Goal: Transaction & Acquisition: Obtain resource

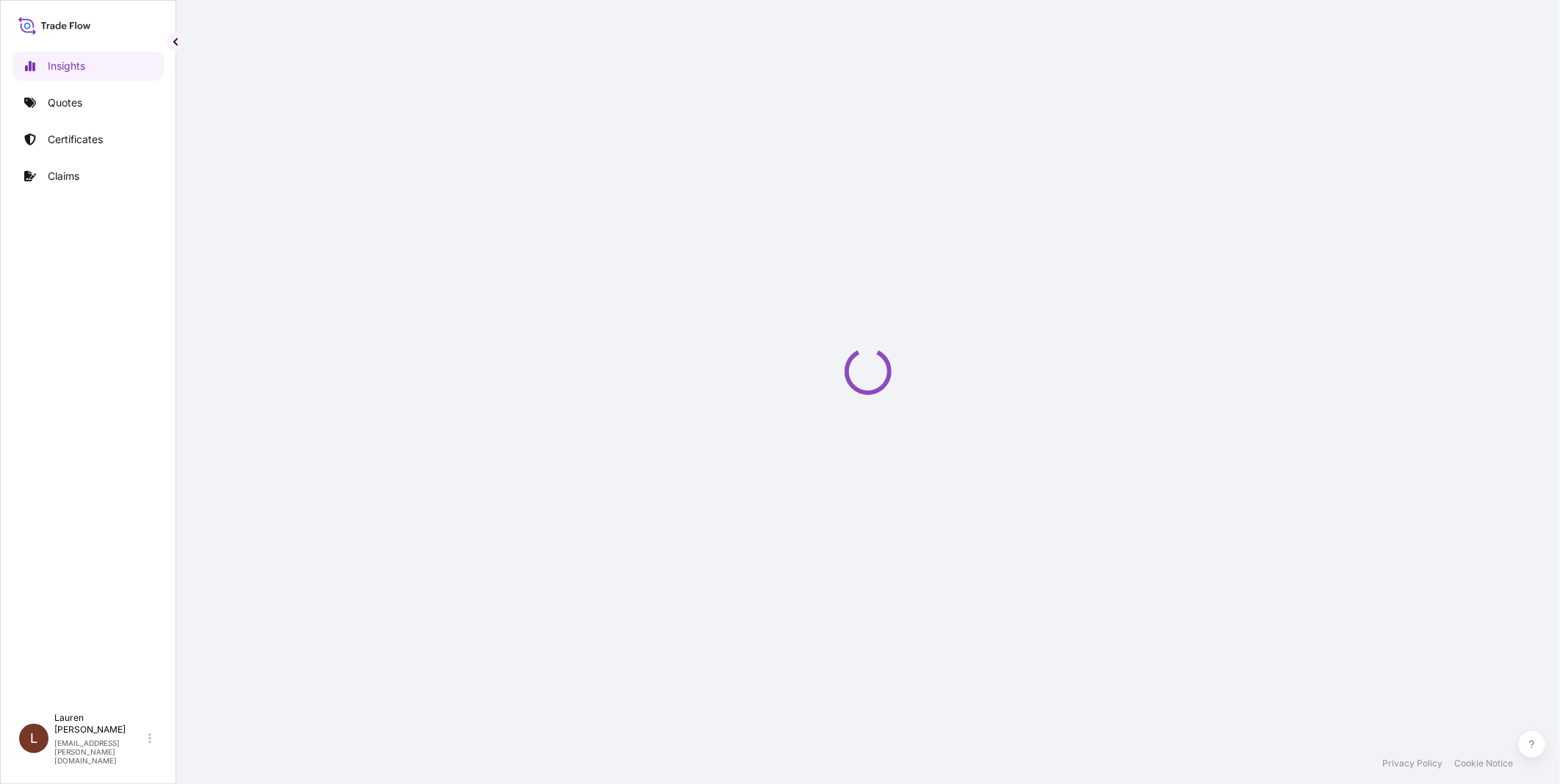
select select "2025"
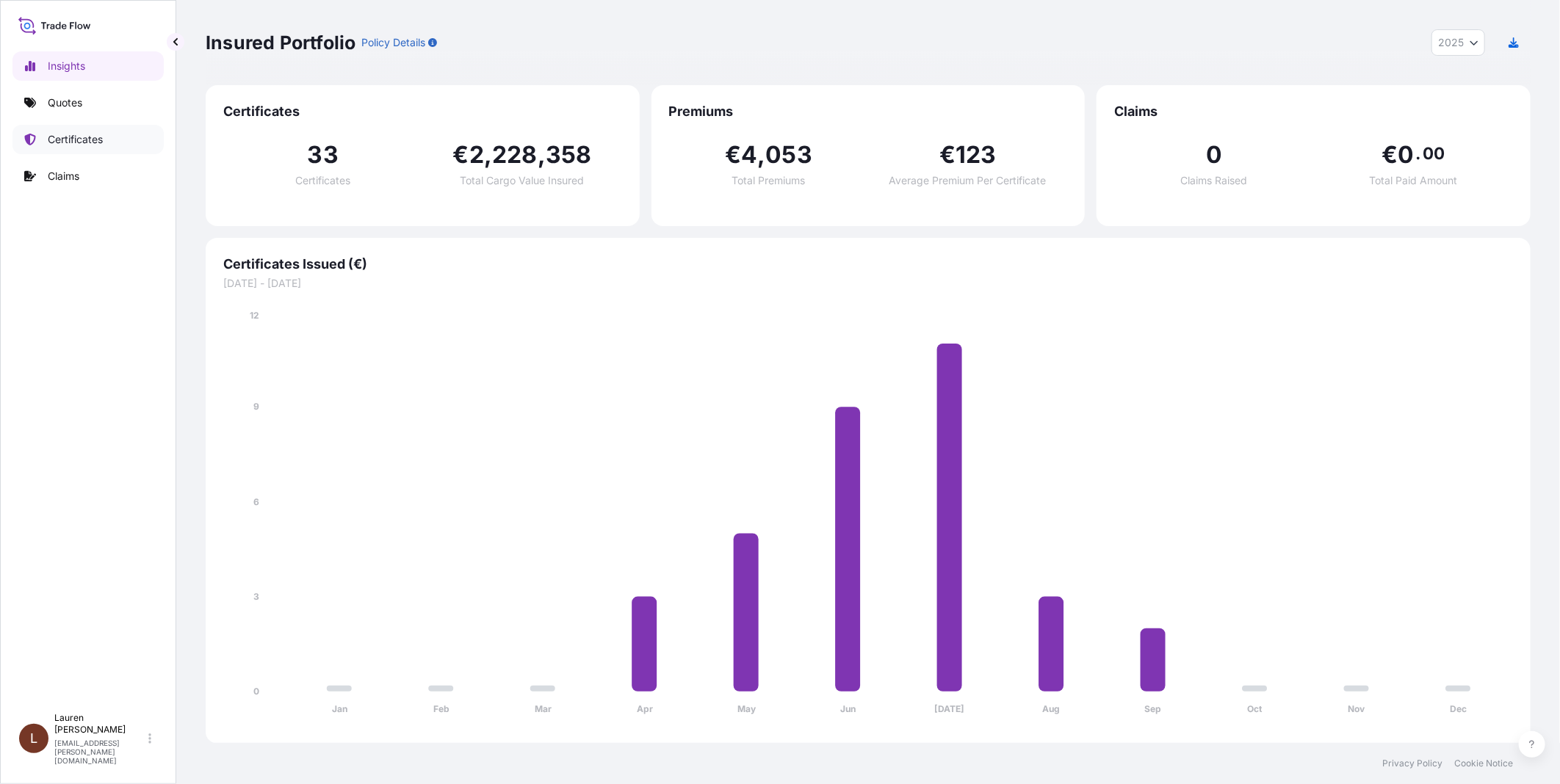
click at [62, 140] on p "Certificates" at bounding box center [75, 140] width 55 height 15
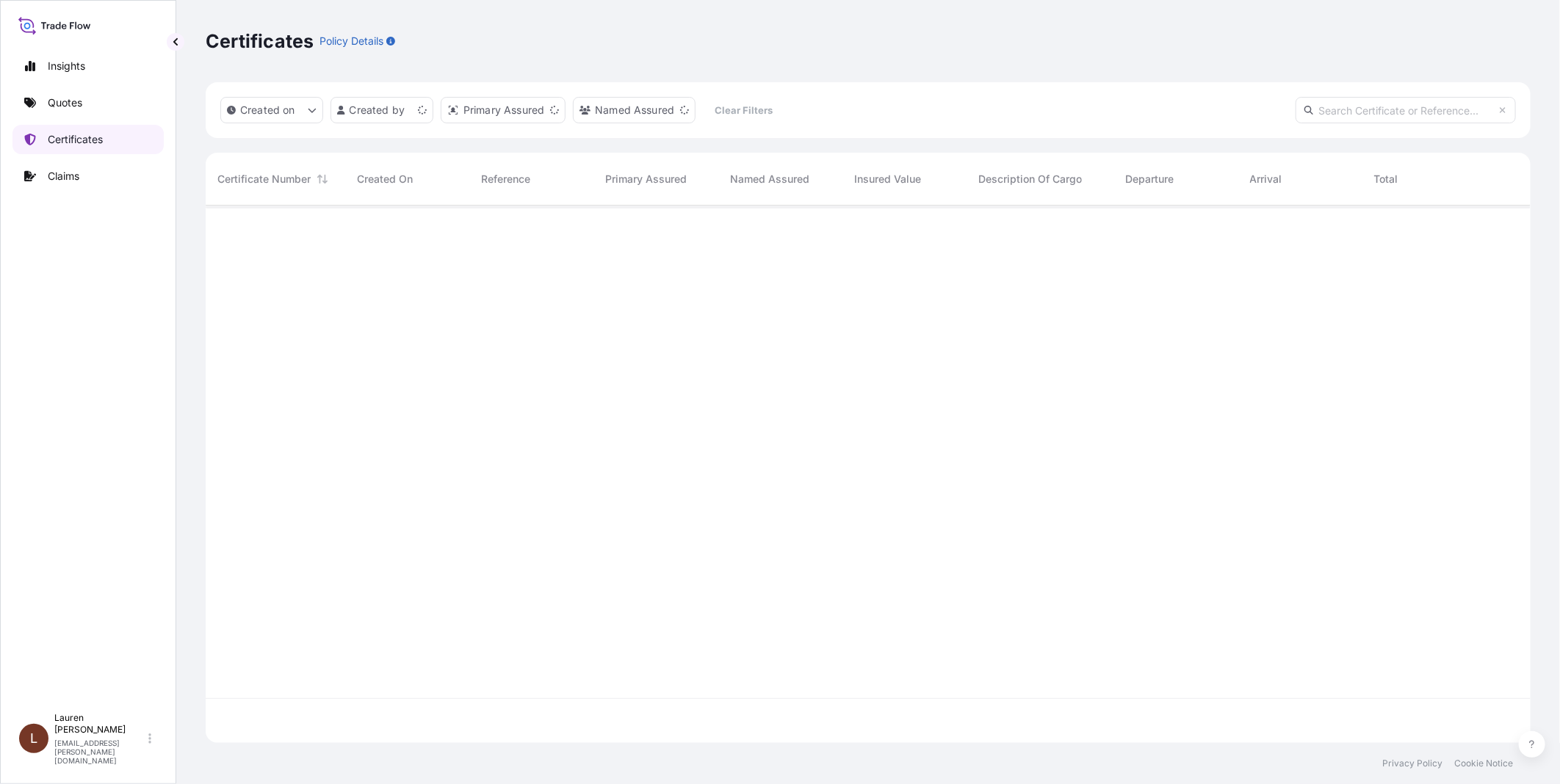
scroll to position [534, 1312]
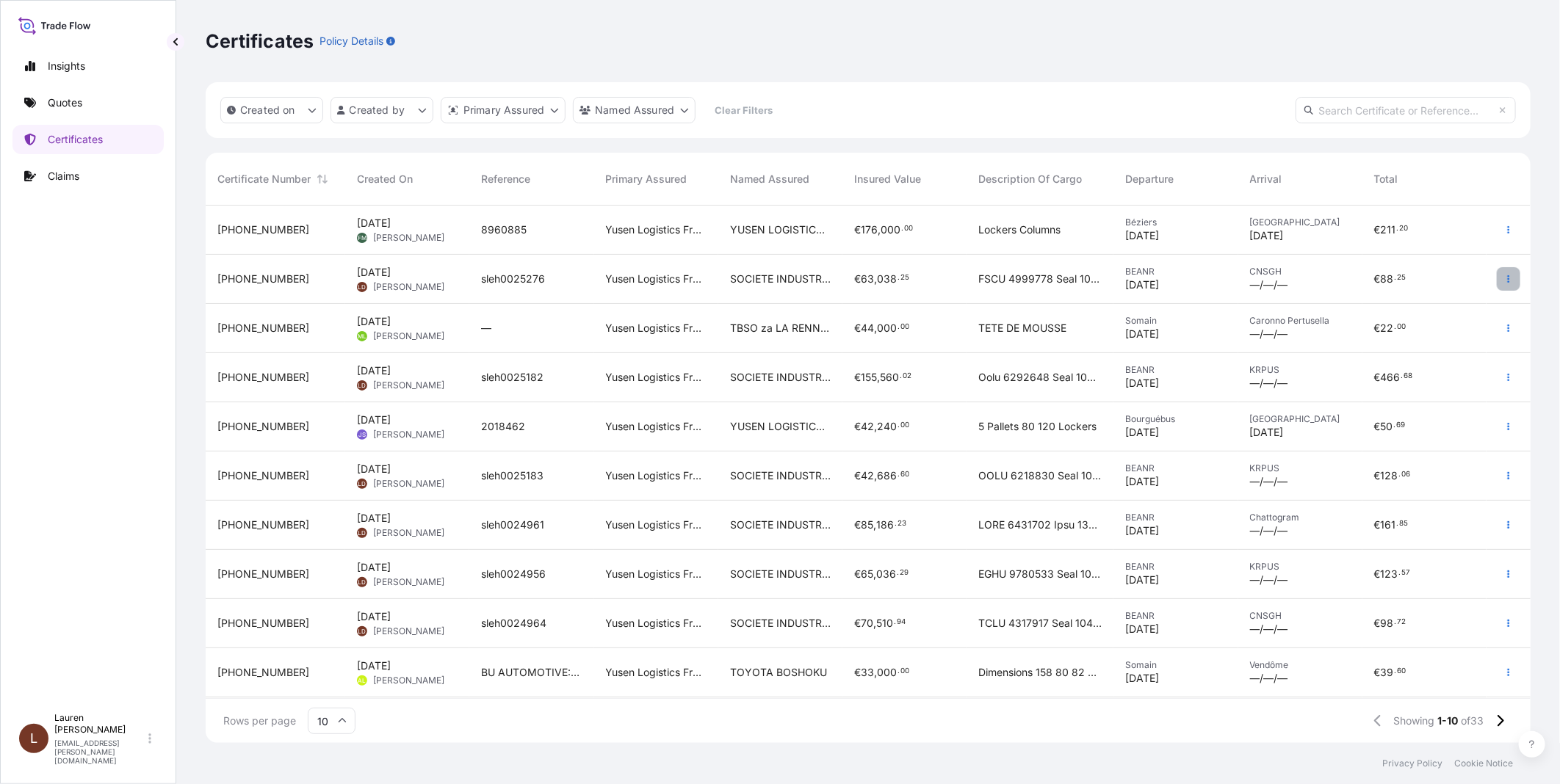
click at [1504, 279] on icon "button" at bounding box center [1508, 279] width 9 height 9
click at [308, 113] on icon "createdOn Filter options" at bounding box center [312, 110] width 9 height 9
click at [57, 101] on p "Quotes" at bounding box center [65, 103] width 35 height 15
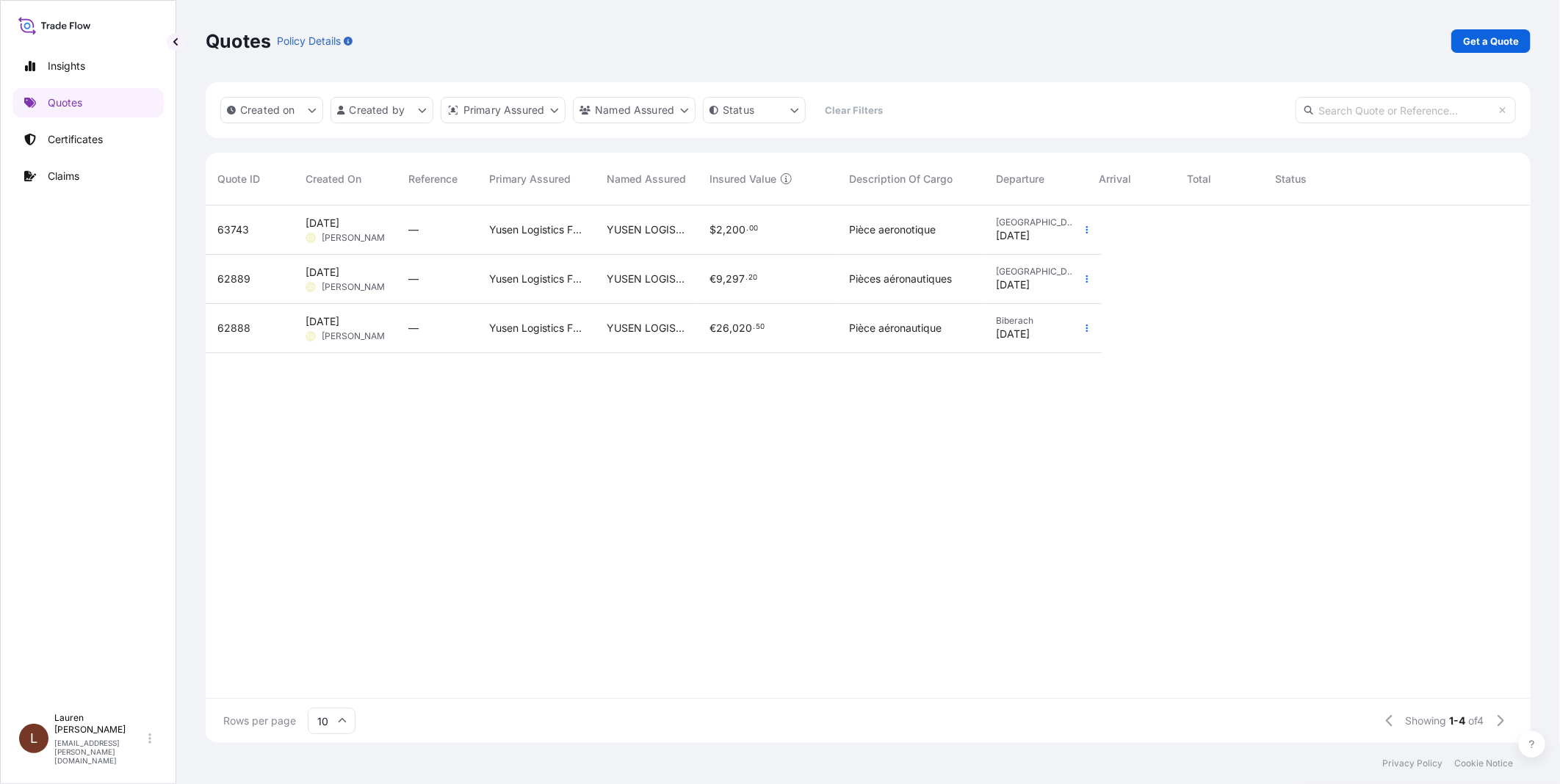
scroll to position [534, 1312]
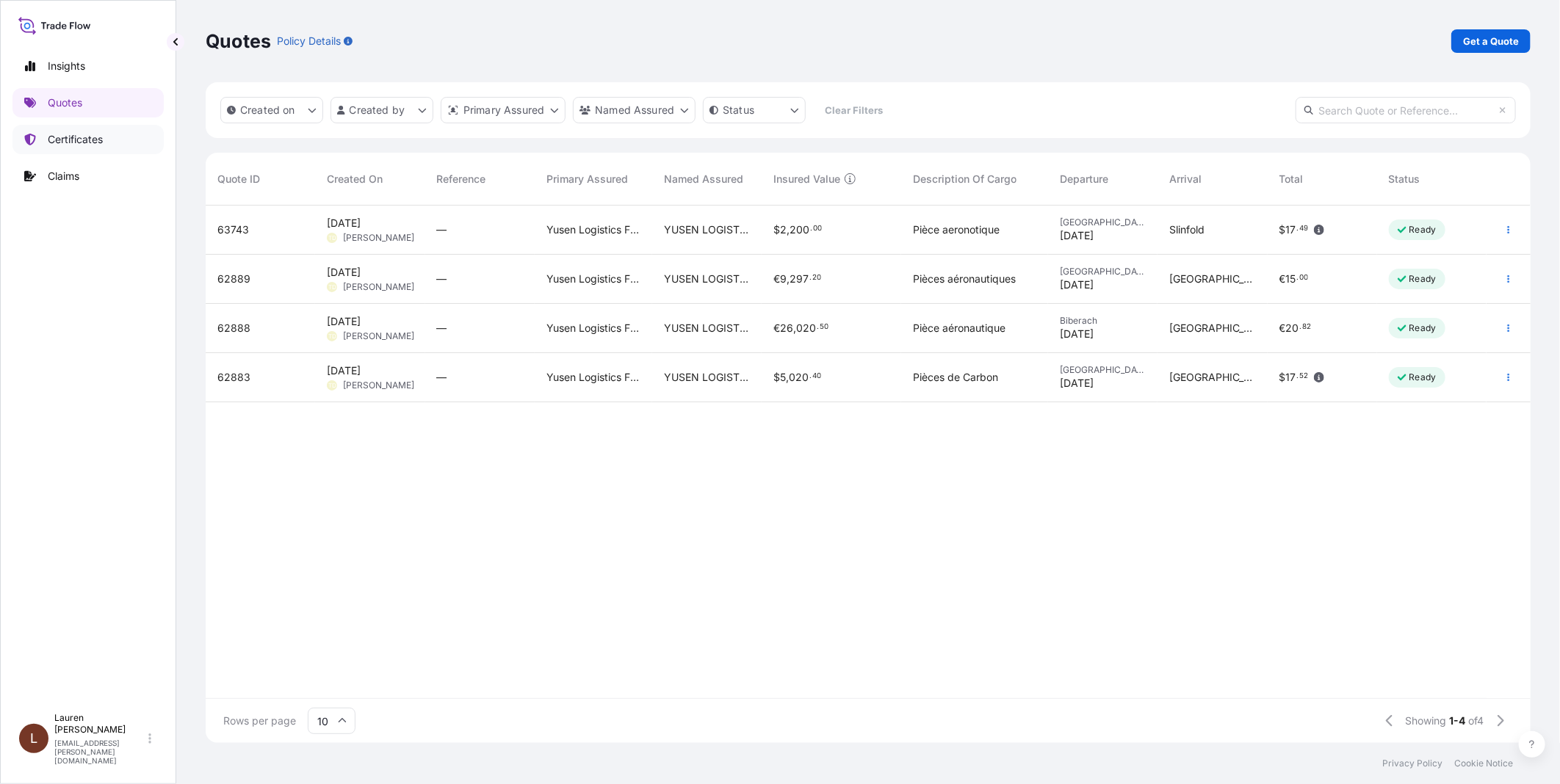
click at [50, 134] on p "Certificates" at bounding box center [75, 140] width 55 height 15
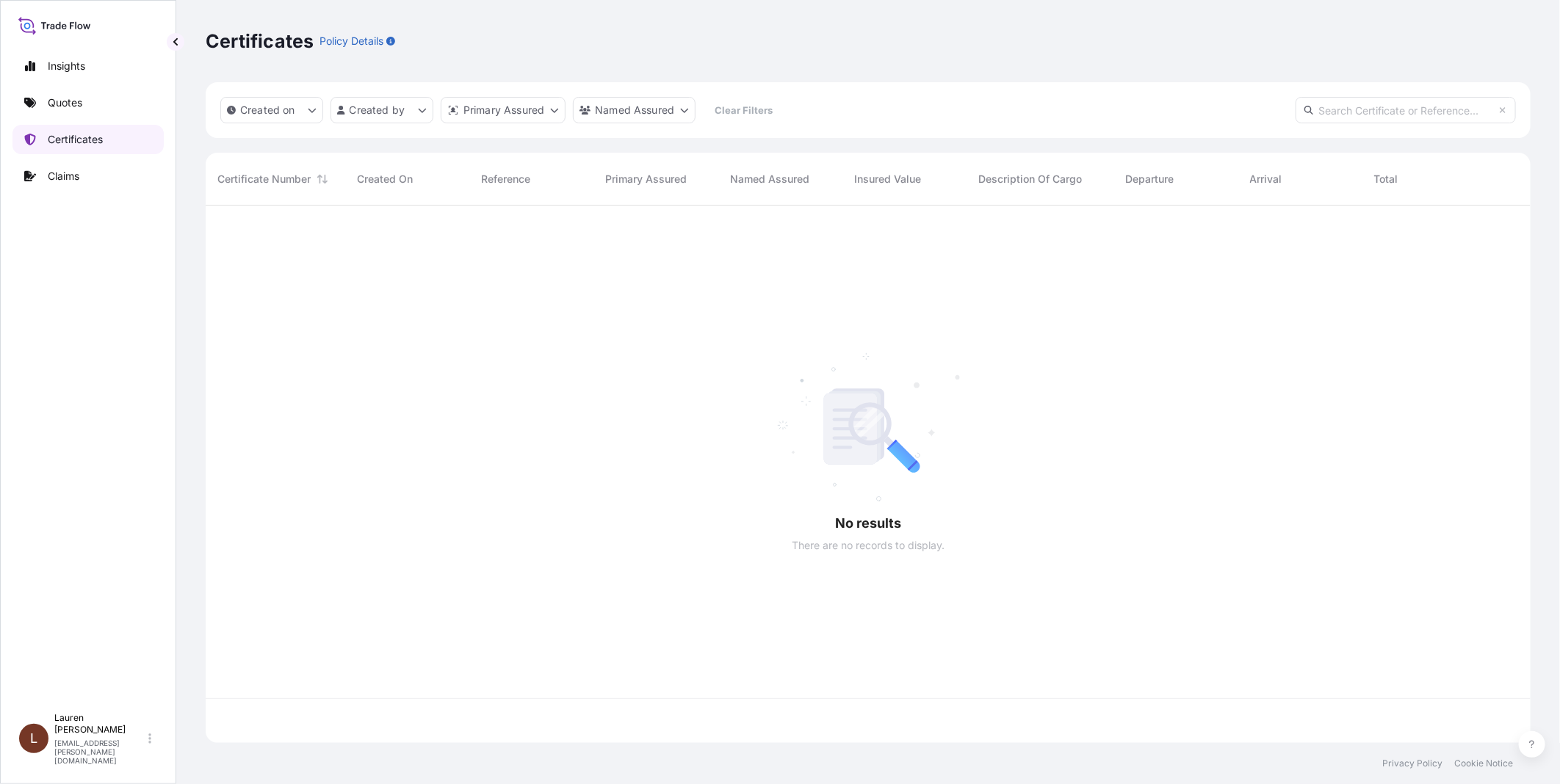
scroll to position [534, 1312]
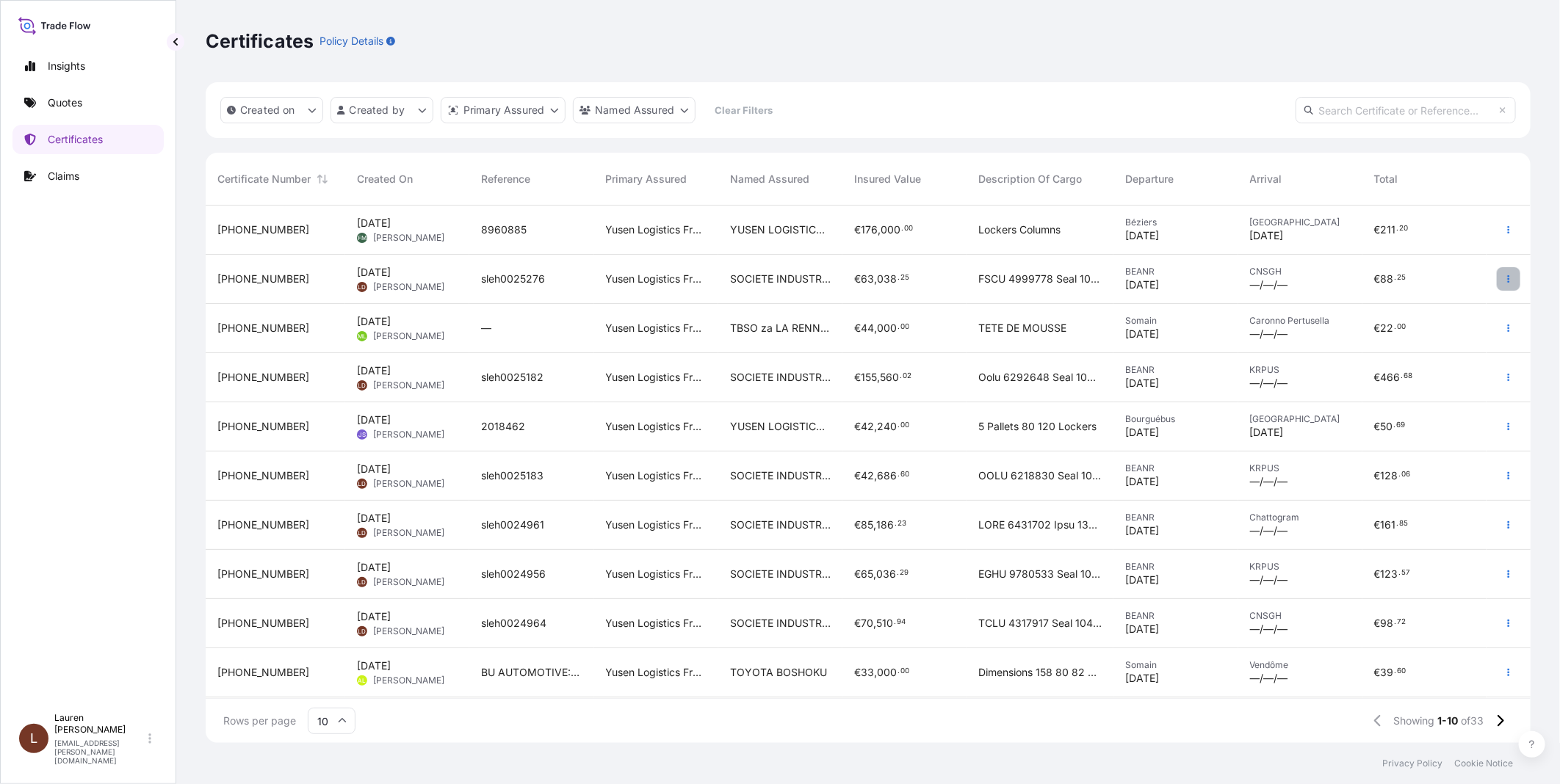
click at [1508, 284] on button "button" at bounding box center [1508, 279] width 24 height 24
click at [1397, 281] on p "Duplicate quote" at bounding box center [1426, 282] width 76 height 15
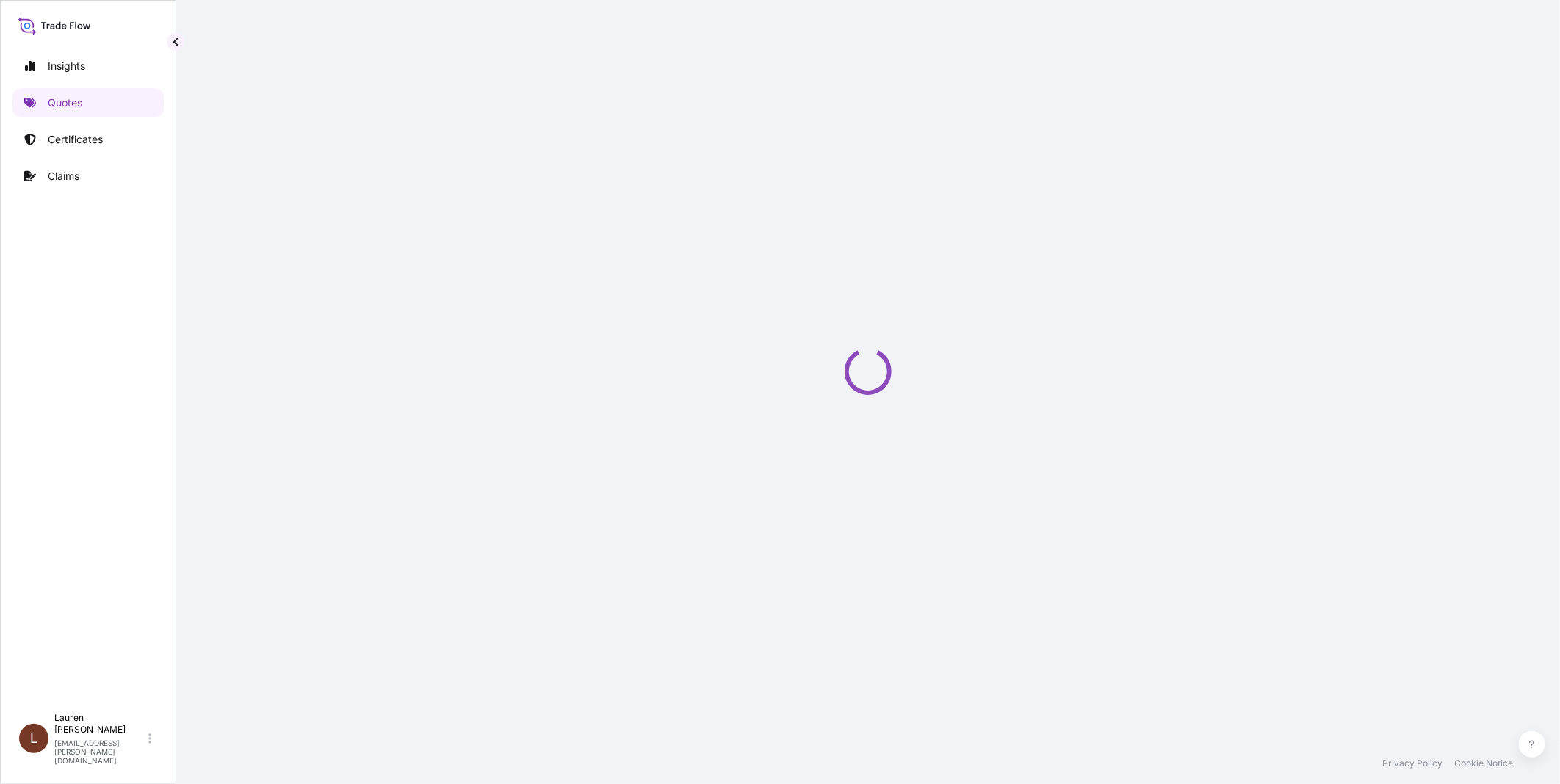
select select "Road / Inland"
select select "Sea"
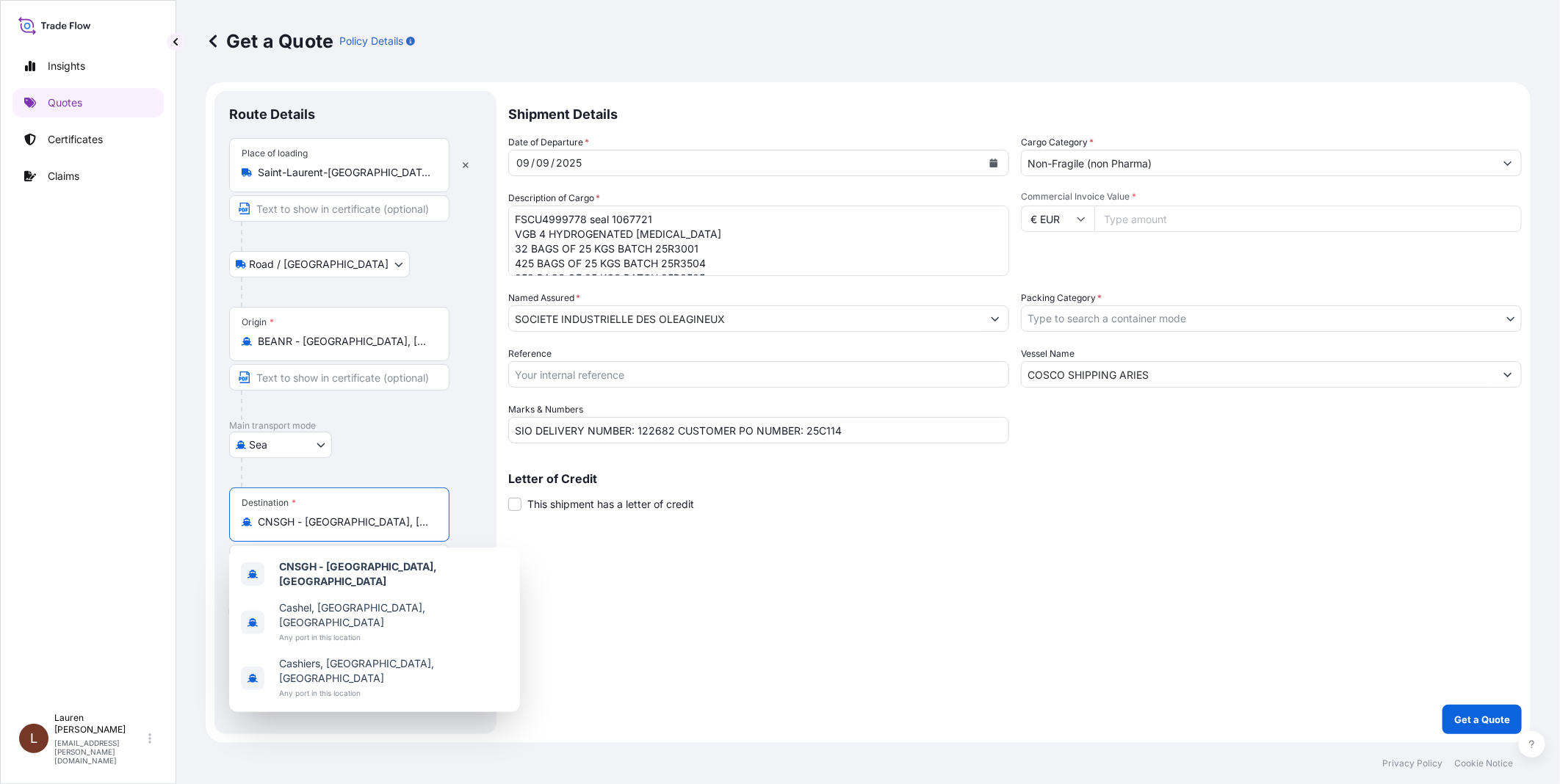
click at [410, 519] on input "CNSGH - Shanghai, China" at bounding box center [344, 522] width 174 height 15
drag, startPoint x: 410, startPoint y: 522, endPoint x: 234, endPoint y: 534, distance: 176.4
click at [234, 534] on div "Destination * CNSGH - Shanghai, China" at bounding box center [339, 515] width 220 height 55
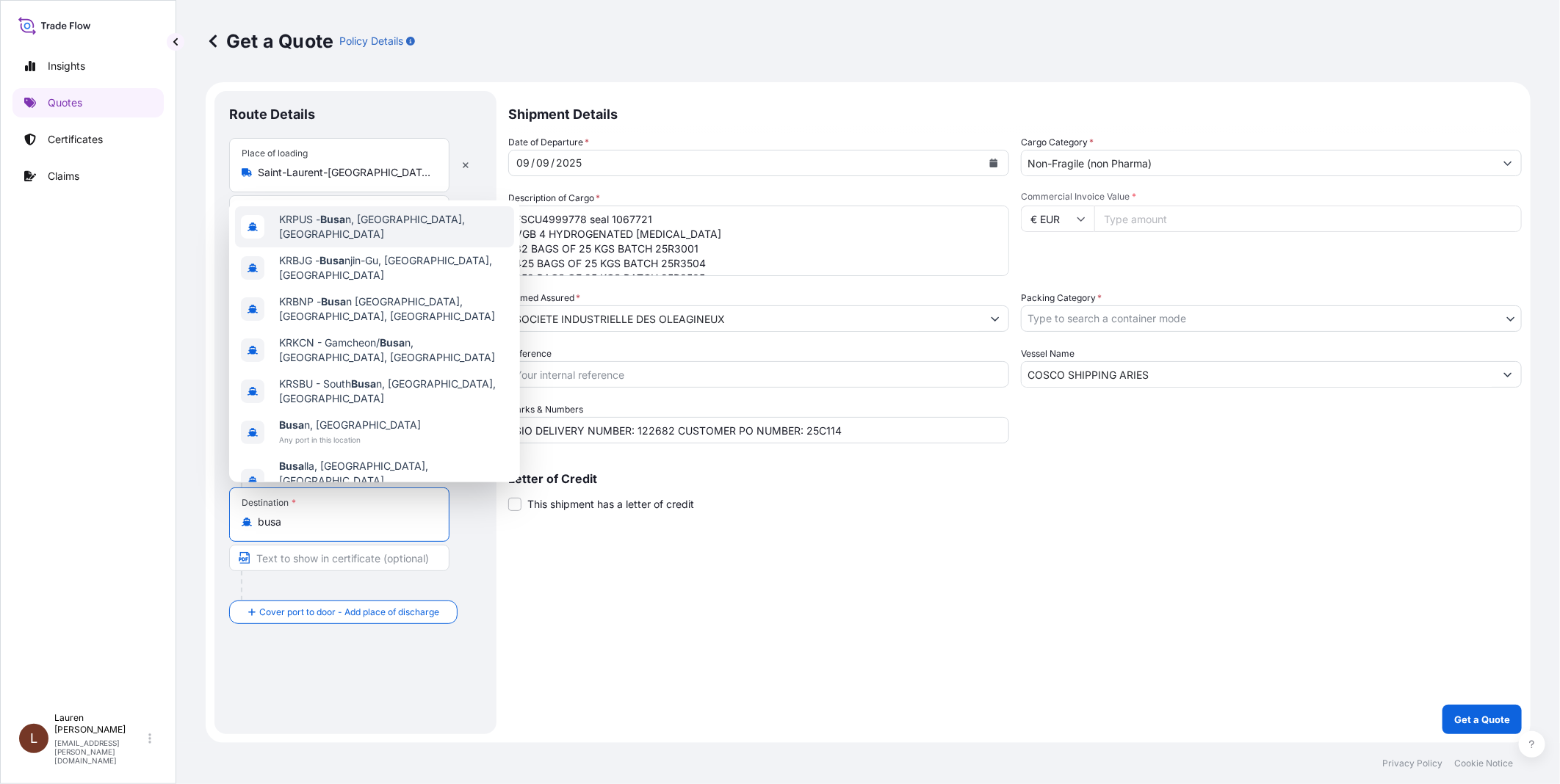
click at [317, 240] on span "KRPUS - Busa n, Korea, South" at bounding box center [394, 227] width 229 height 30
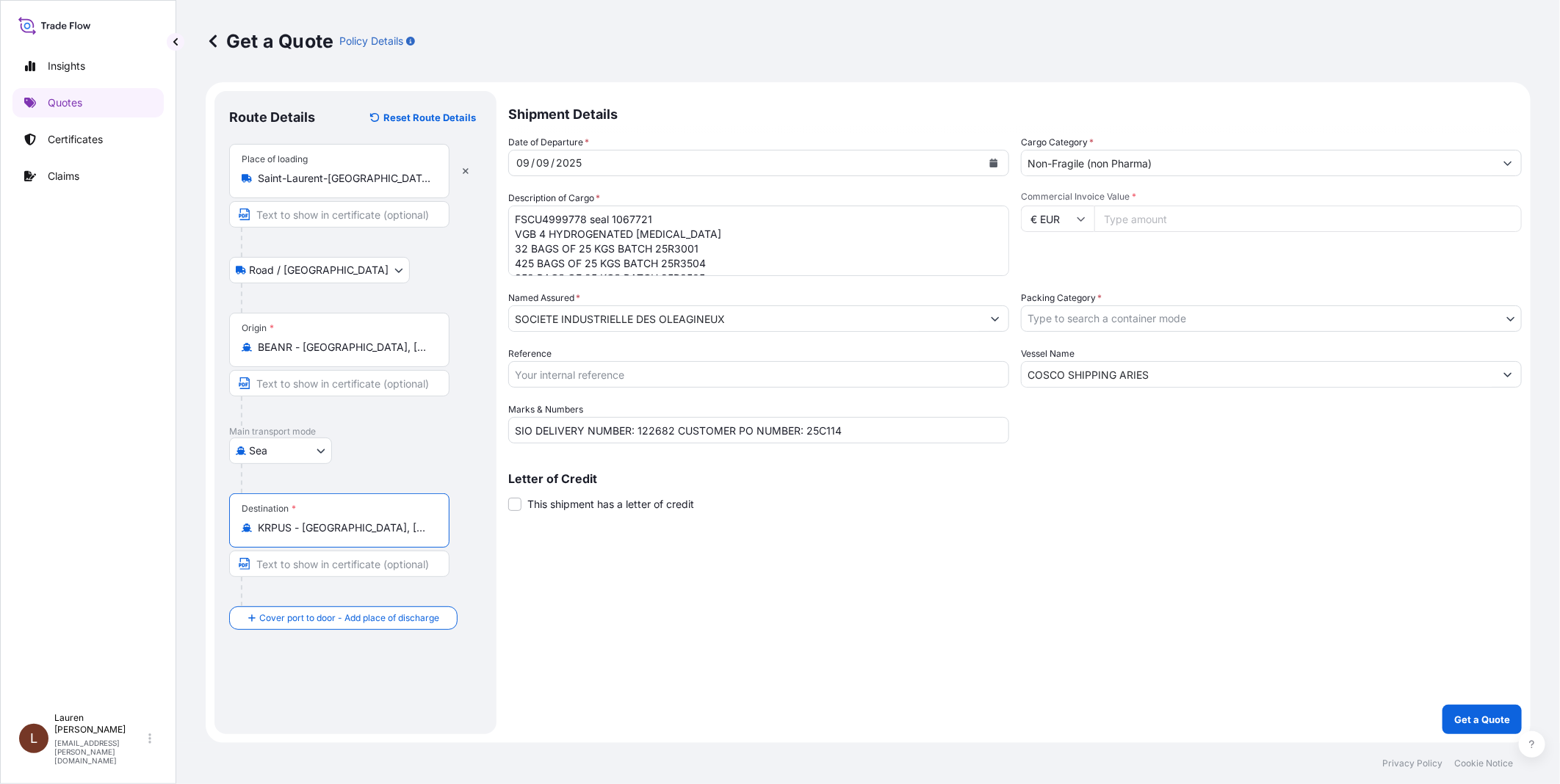
type input "KRPUS - Busan, Korea, South"
click at [992, 157] on button "Calendar" at bounding box center [994, 163] width 24 height 24
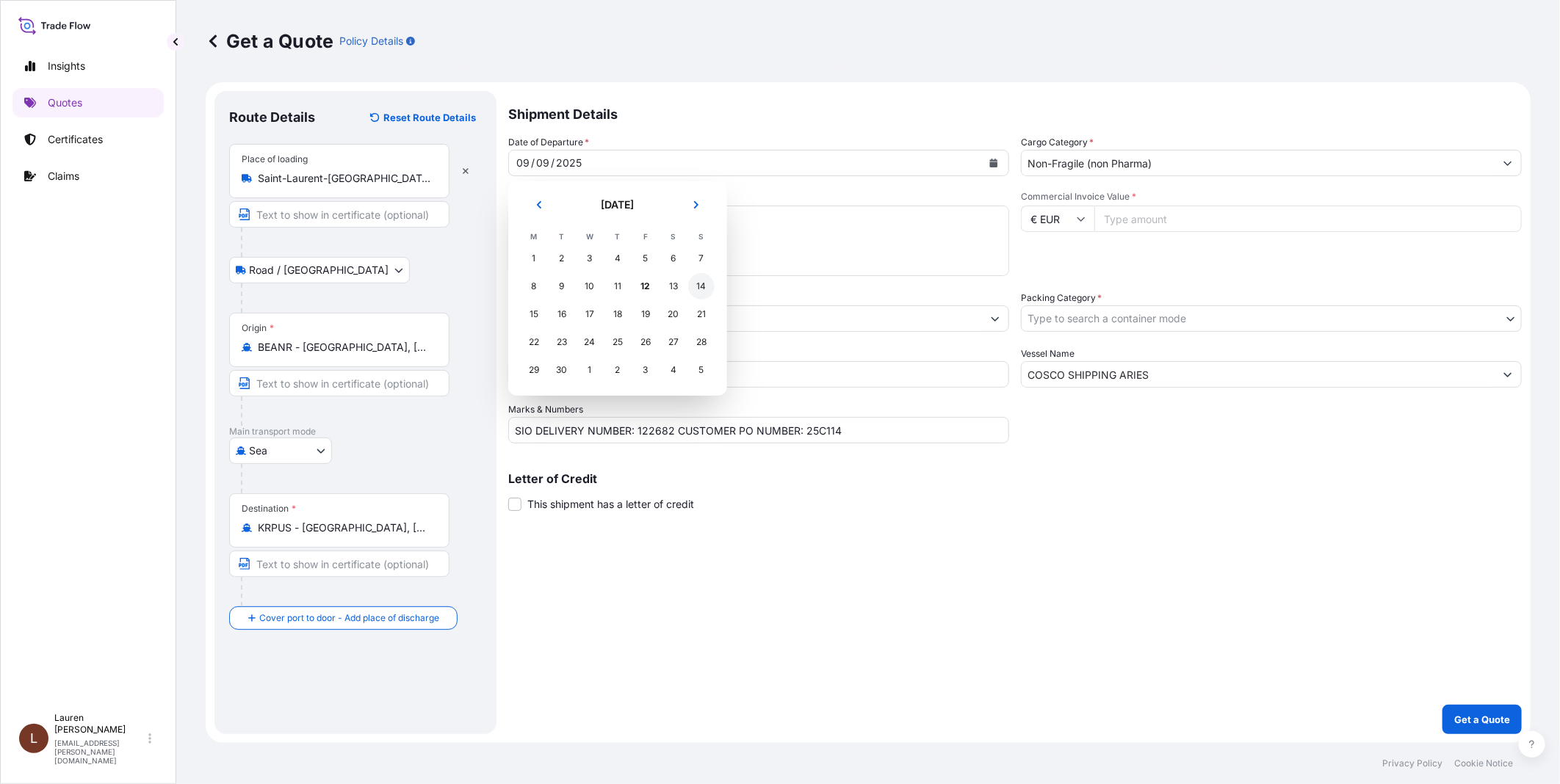
click at [702, 290] on div "14" at bounding box center [701, 287] width 27 height 27
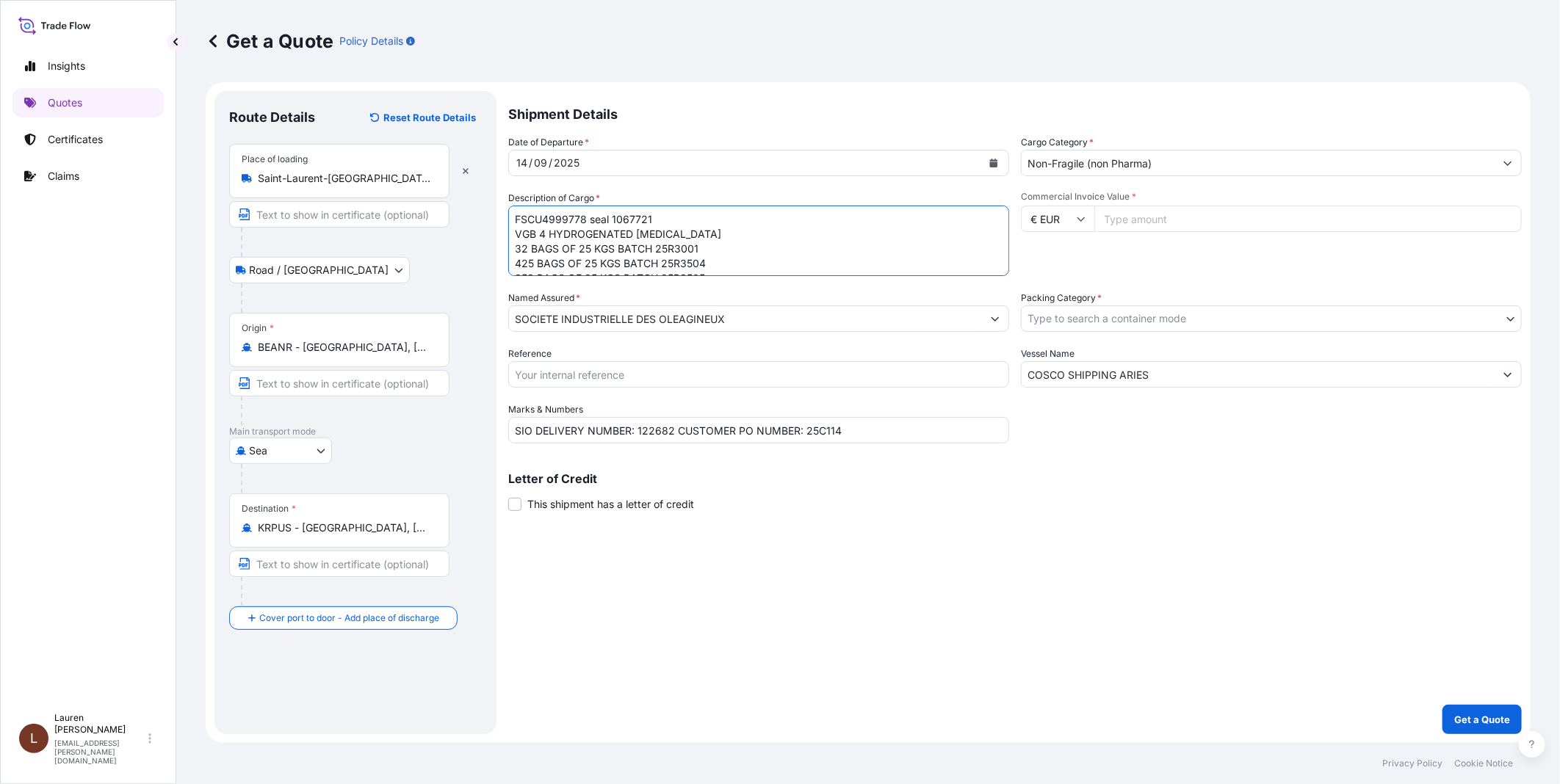
drag, startPoint x: 584, startPoint y: 217, endPoint x: 511, endPoint y: 215, distance: 73.0
click at [511, 215] on textarea "FSCU4999778 seal 1067721 VGB 4 HYDROGENATED SOYBEAN OIL 32 BAGS OF 25 KGS BATCH…" at bounding box center [759, 240] width 501 height 70
paste textarea "OTPU6087570"
drag, startPoint x: 666, startPoint y: 214, endPoint x: 625, endPoint y: 220, distance: 41.4
click at [624, 219] on textarea "FSCU4999778 seal 1067721 VGB 4 HYDROGENATED SOYBEAN OIL 32 BAGS OF 25 KGS BATCH…" at bounding box center [759, 240] width 501 height 70
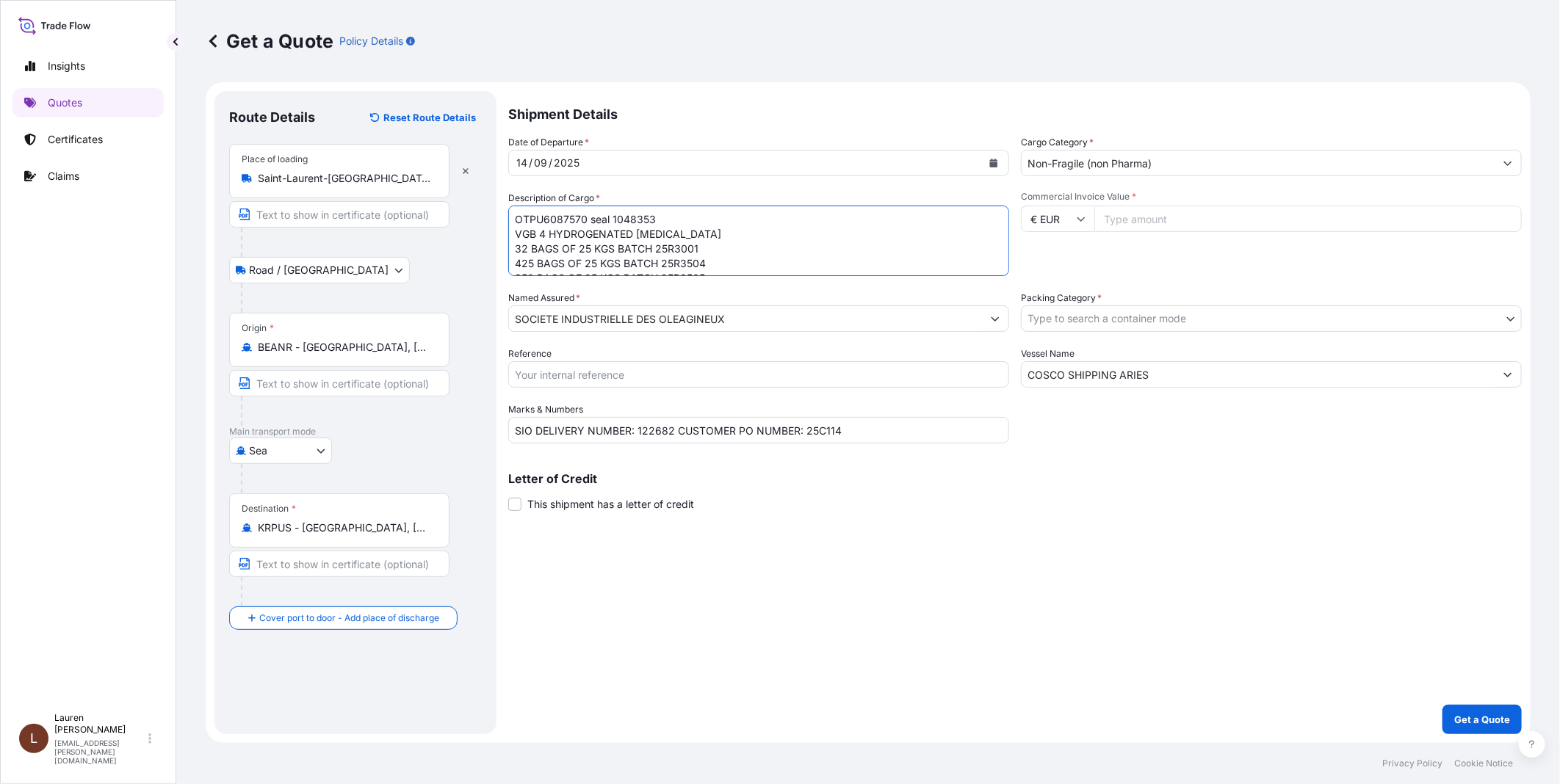
drag, startPoint x: 704, startPoint y: 269, endPoint x: 460, endPoint y: 183, distance: 258.7
click at [460, 183] on form "Route Details Reset Route Details Place of loading Saint-Laurent-Blangy, France…" at bounding box center [868, 412] width 1325 height 661
paste textarea "REFINED SOYBEAN OIL IV NGM 95 DRUMS OF 56.5 KGS – BATCH 24C4901 HS CODE : 15 07…"
click at [515, 217] on textarea "FSCU4999778 seal 1067721 VGB 4 HYDROGENATED SOYBEAN OIL 32 BAGS OF 25 KGS BATCH…" at bounding box center [759, 240] width 501 height 70
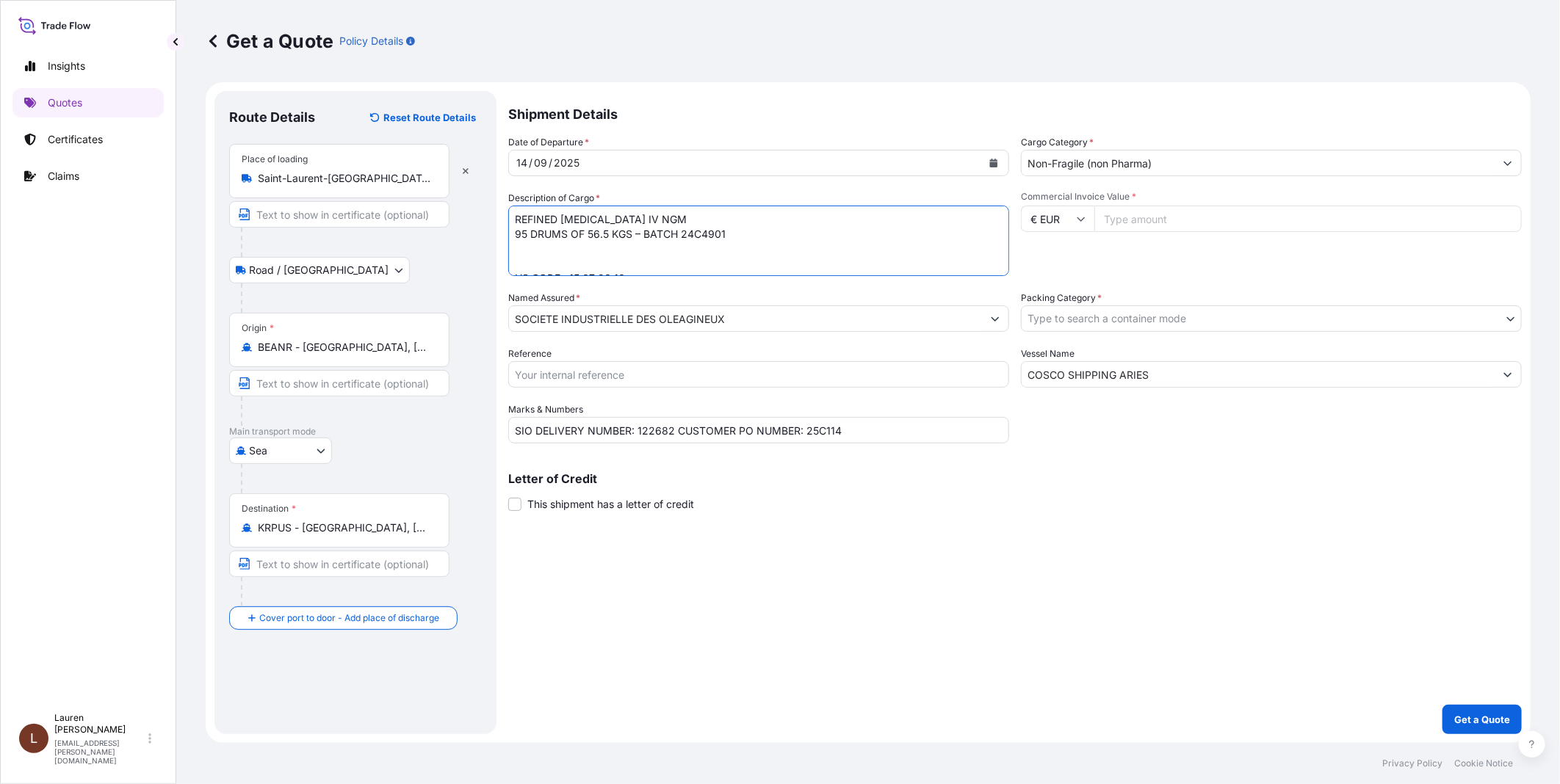
click at [552, 214] on textarea "FSCU4999778 seal 1067721 VGB 4 HYDROGENATED SOYBEAN OIL 32 BAGS OF 25 KGS BATCH…" at bounding box center [759, 240] width 501 height 70
paste textarea "OTPU6087570"
type textarea "OTPU6087570 SEAL 1048353 REFINED SOYBEAN OIL IV NGM 95 DRUMS OF 56.5 KGS – BATC…"
click at [612, 369] on input "Reference" at bounding box center [759, 375] width 501 height 27
type input "SLEH0025274"
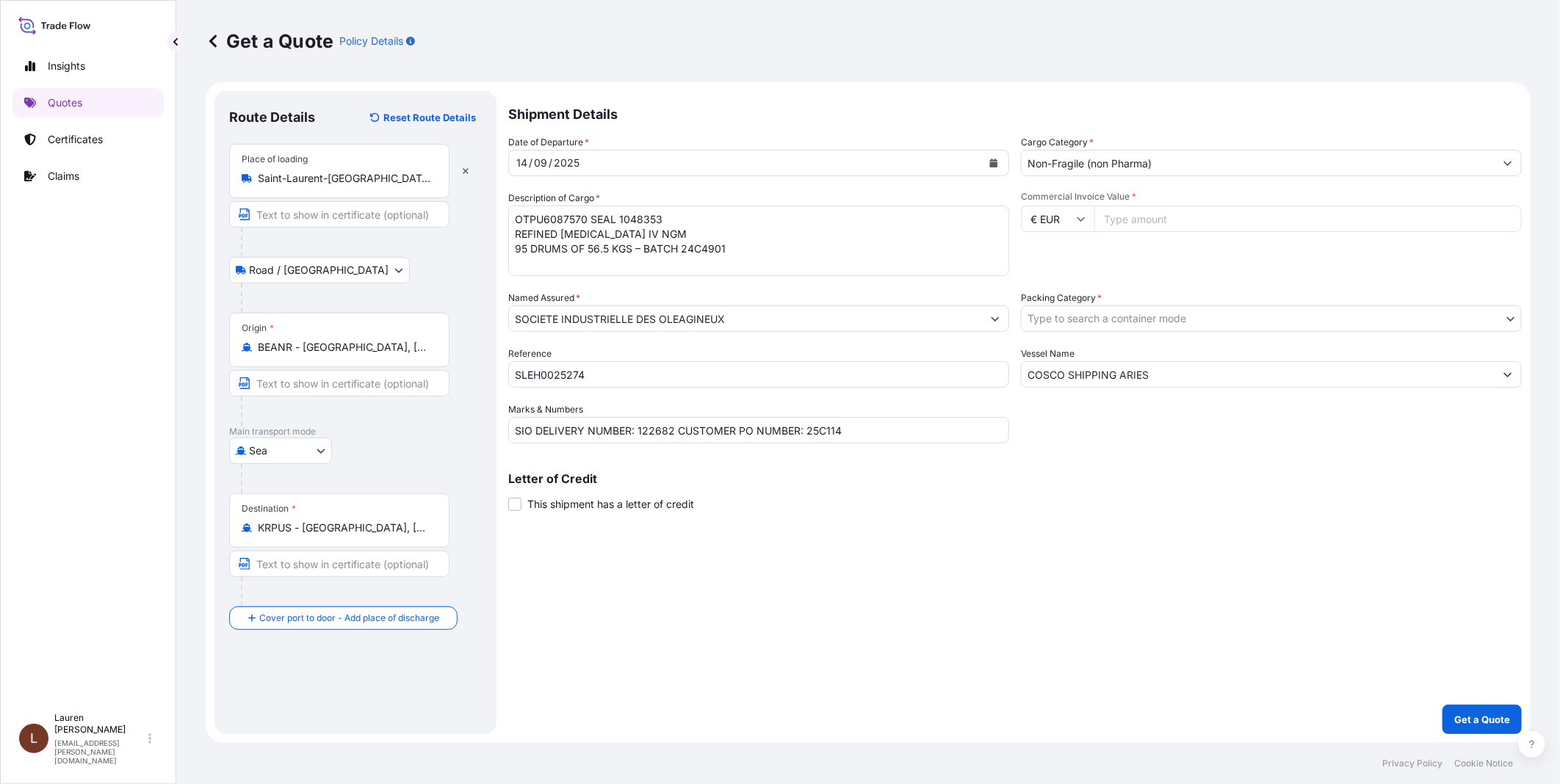
click at [983, 435] on input "SIO DELIVERY NUMBER: 122682 CUSTOMER PO NUMBER: 25C114" at bounding box center [759, 430] width 501 height 27
drag, startPoint x: 832, startPoint y: 444, endPoint x: 435, endPoint y: 421, distance: 397.7
click at [435, 421] on form "Route Details Reset Route Details Place of loading Saint-Laurent-Blangy, France…" at bounding box center [868, 412] width 1325 height 661
paste input ": 120351 CUSTOMER PO NUMBER : YSM2024314008"
type input "SIO DELIVERY NUMBER : 120351 CUSTOMER PO NUMBER : YSM2024314008"
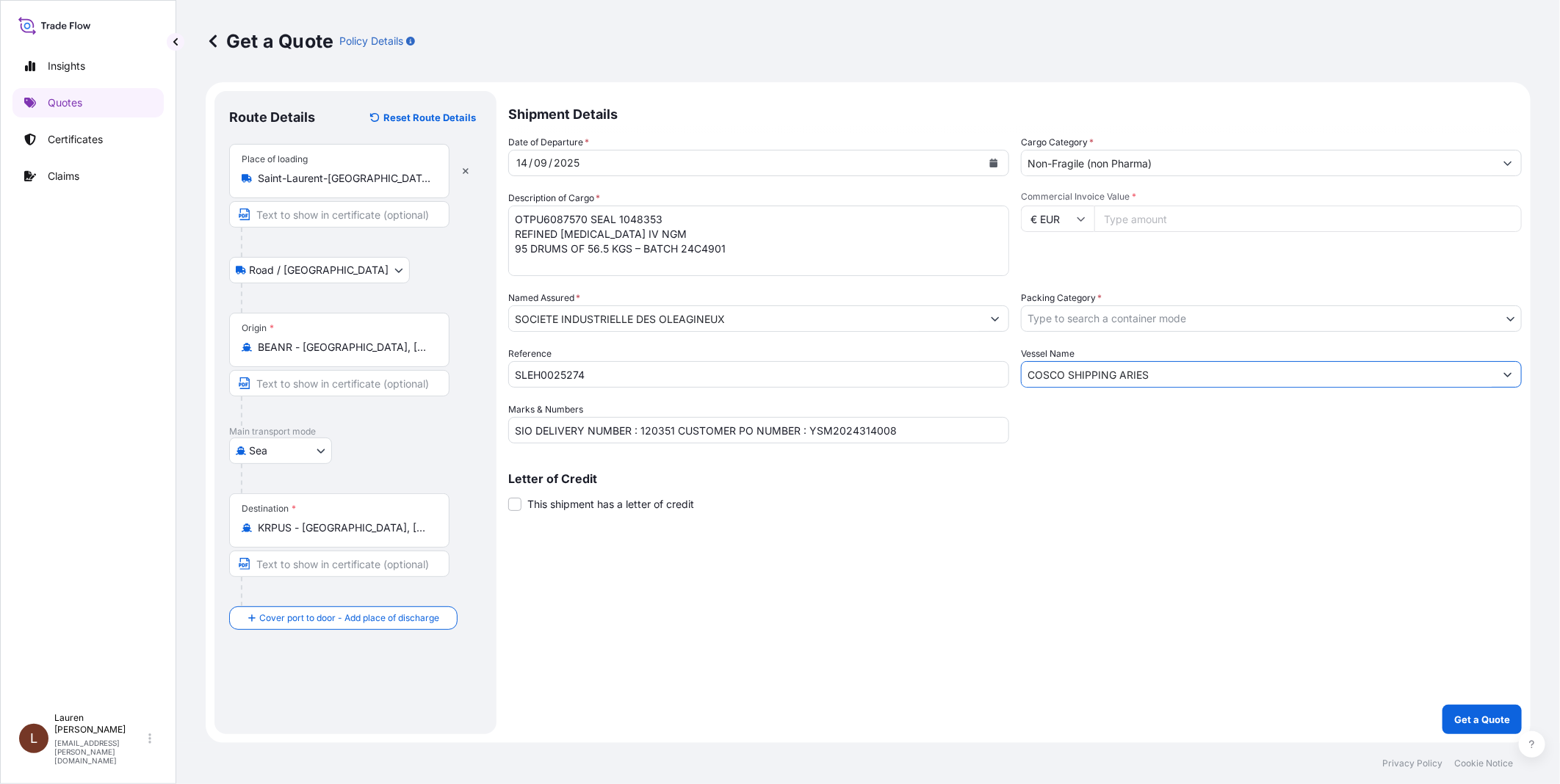
drag, startPoint x: 1162, startPoint y: 372, endPoint x: 1019, endPoint y: 369, distance: 143.0
click at [1019, 369] on div "Date of Departure * 14 / 09 / 2025 Cargo Category * Non-Fragile (non Pharma) De…" at bounding box center [1015, 289] width 1013 height 308
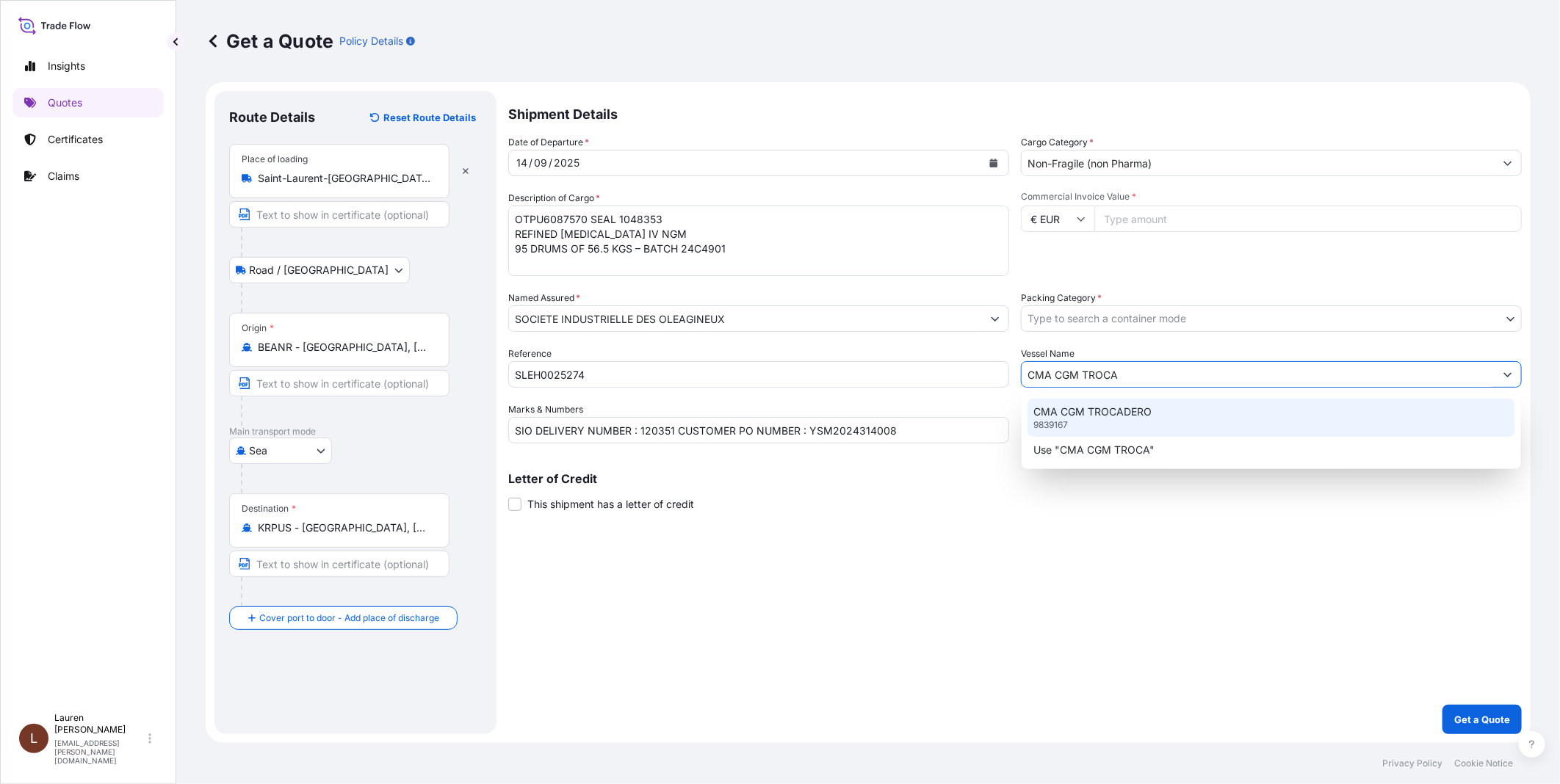
click at [1074, 406] on p "CMA CGM TROCADERO" at bounding box center [1092, 412] width 118 height 15
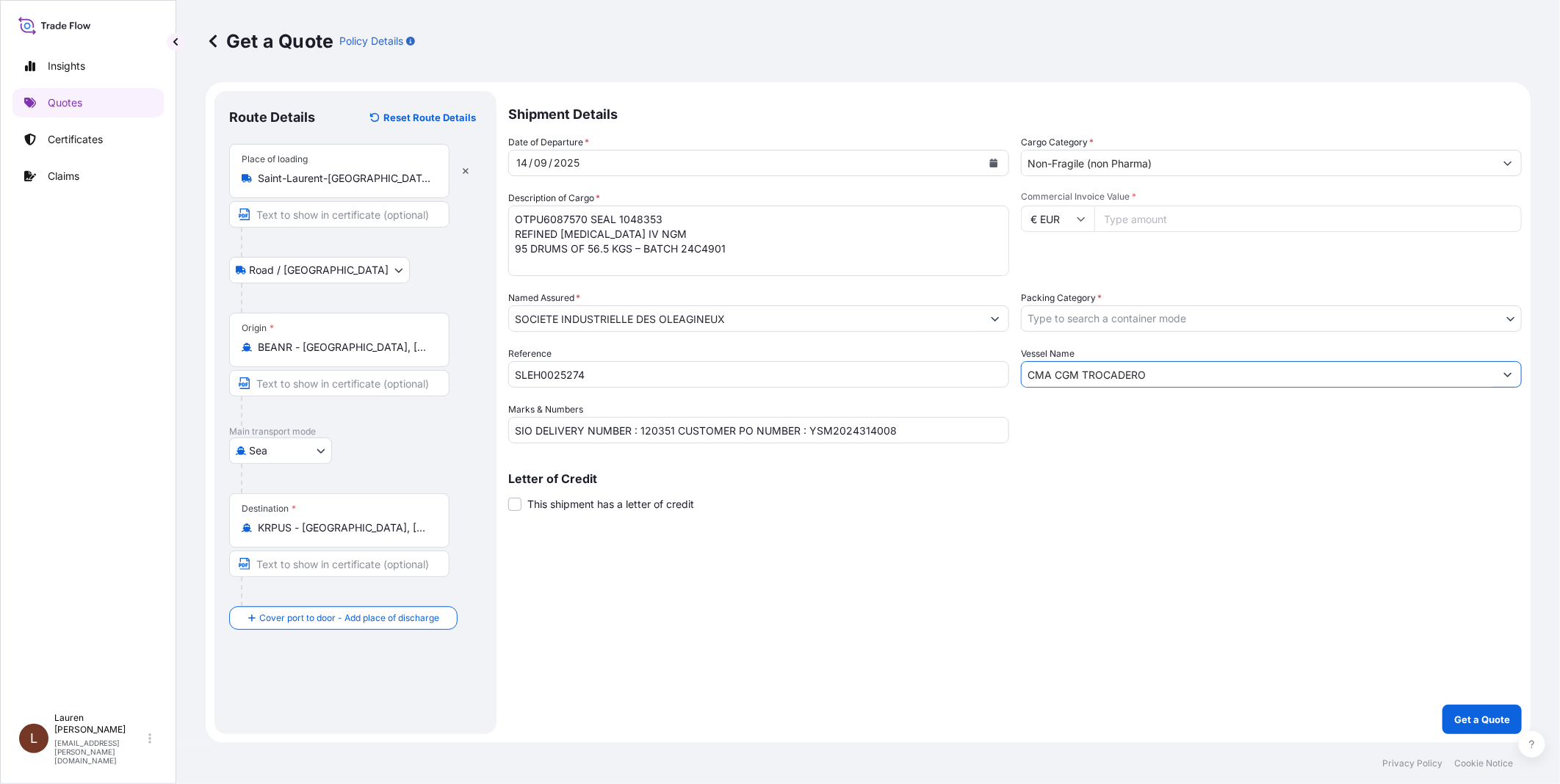
type input "CMA CGM TROCADERO"
click at [1086, 314] on body "2 options available. 0 options available. 1 option available. 0 options availab…" at bounding box center [780, 392] width 1560 height 784
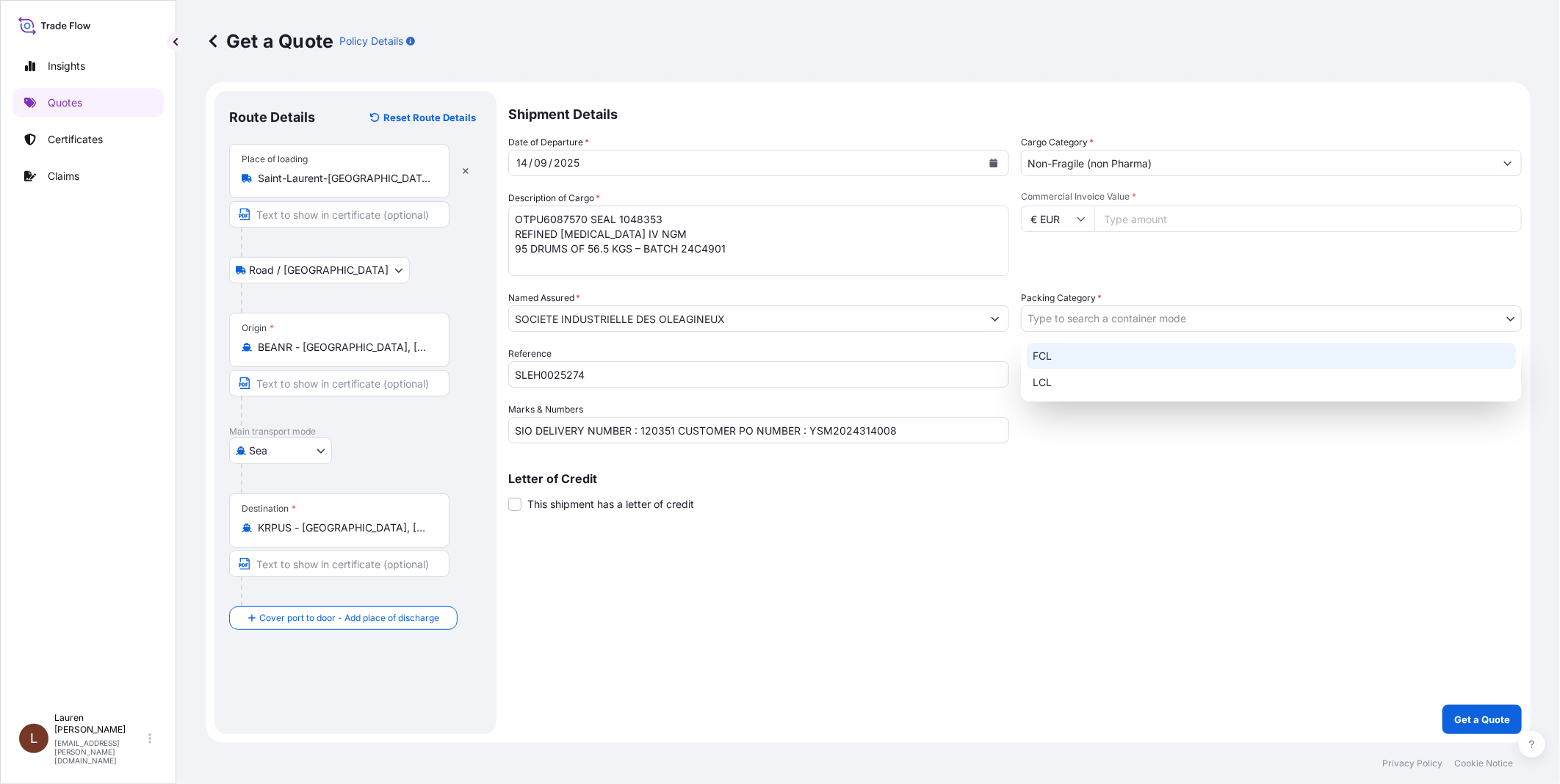
click at [1058, 356] on div "FCL" at bounding box center [1271, 356] width 489 height 27
select select "21"
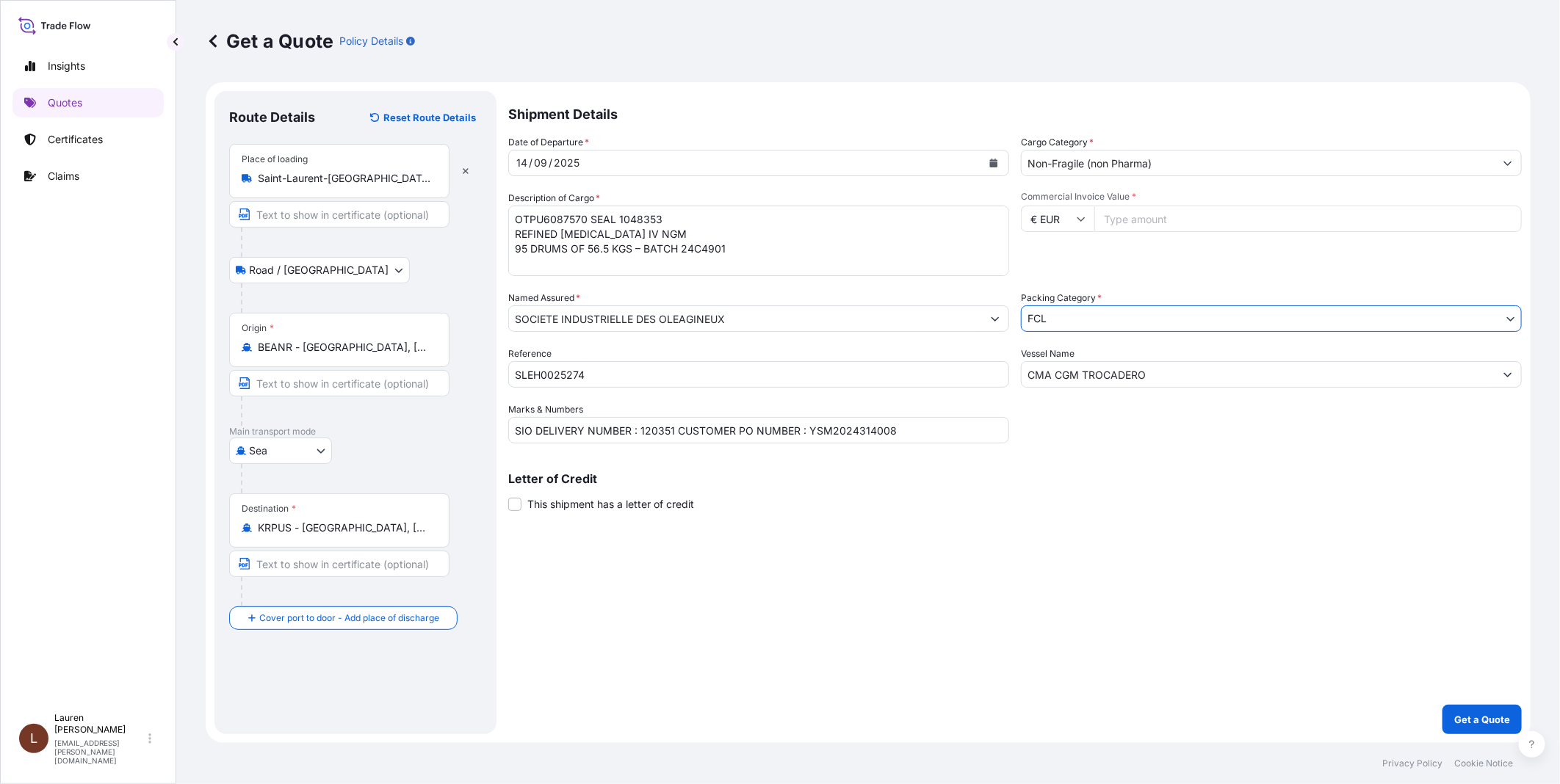
click at [1156, 220] on input "Commercial Invoice Value *" at bounding box center [1308, 219] width 427 height 27
click at [1131, 217] on input "Commercial Invoice Value *" at bounding box center [1308, 219] width 427 height 27
type input "36499"
click at [1482, 716] on p "Get a Quote" at bounding box center [1482, 720] width 56 height 15
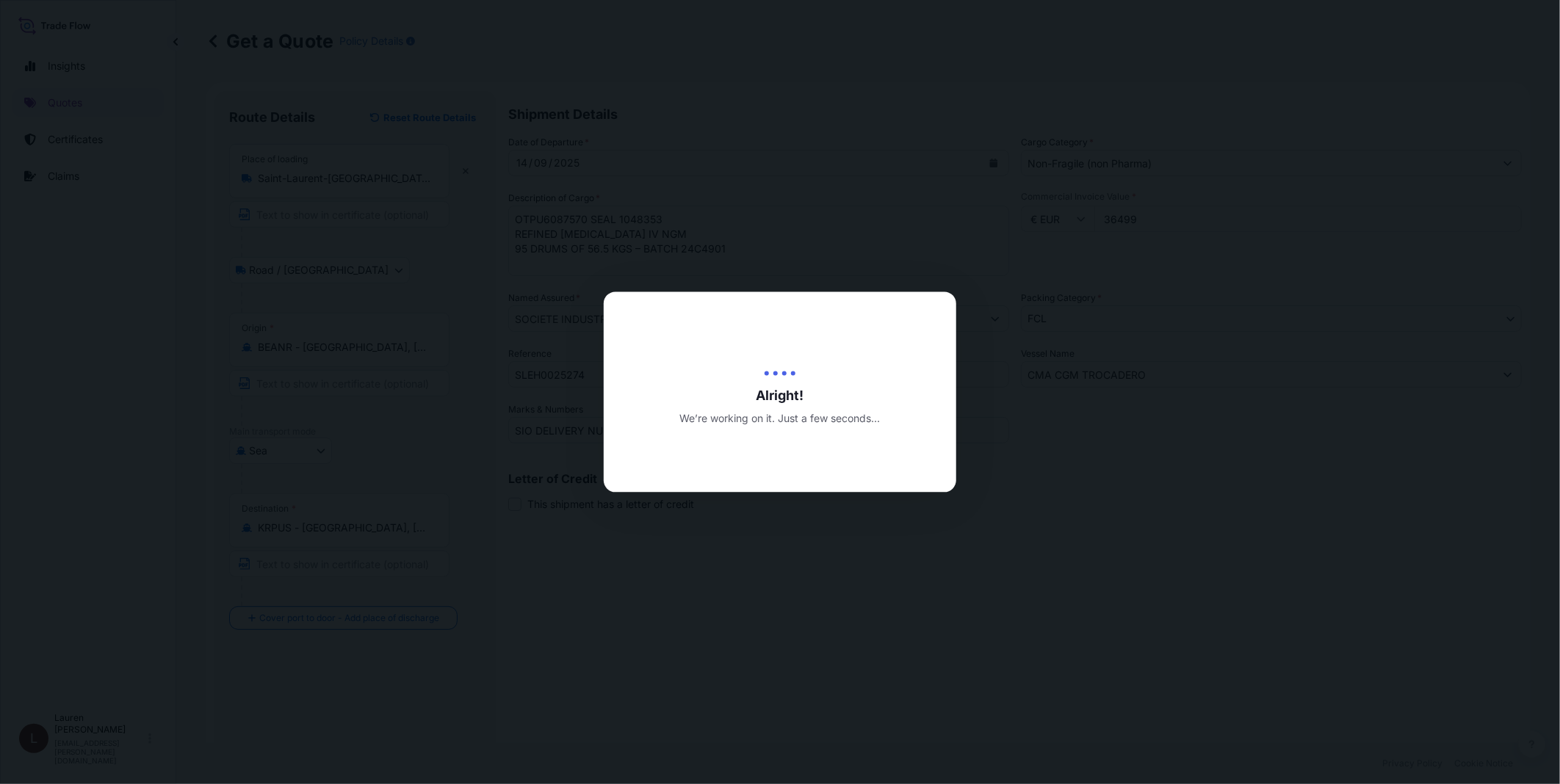
type input "09/12/2025"
select select "Road / Inland"
select select "Sea"
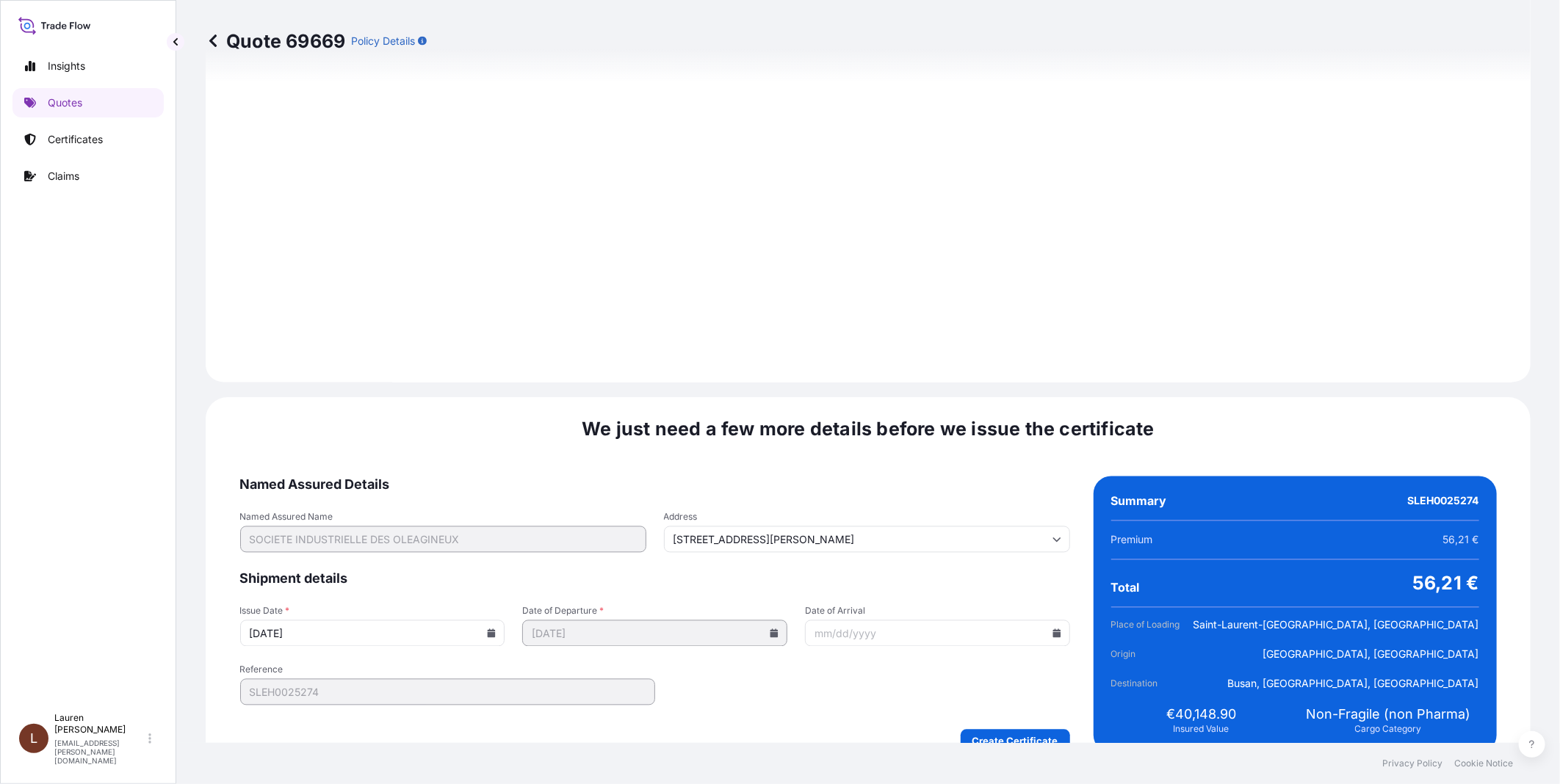
scroll to position [1611, 0]
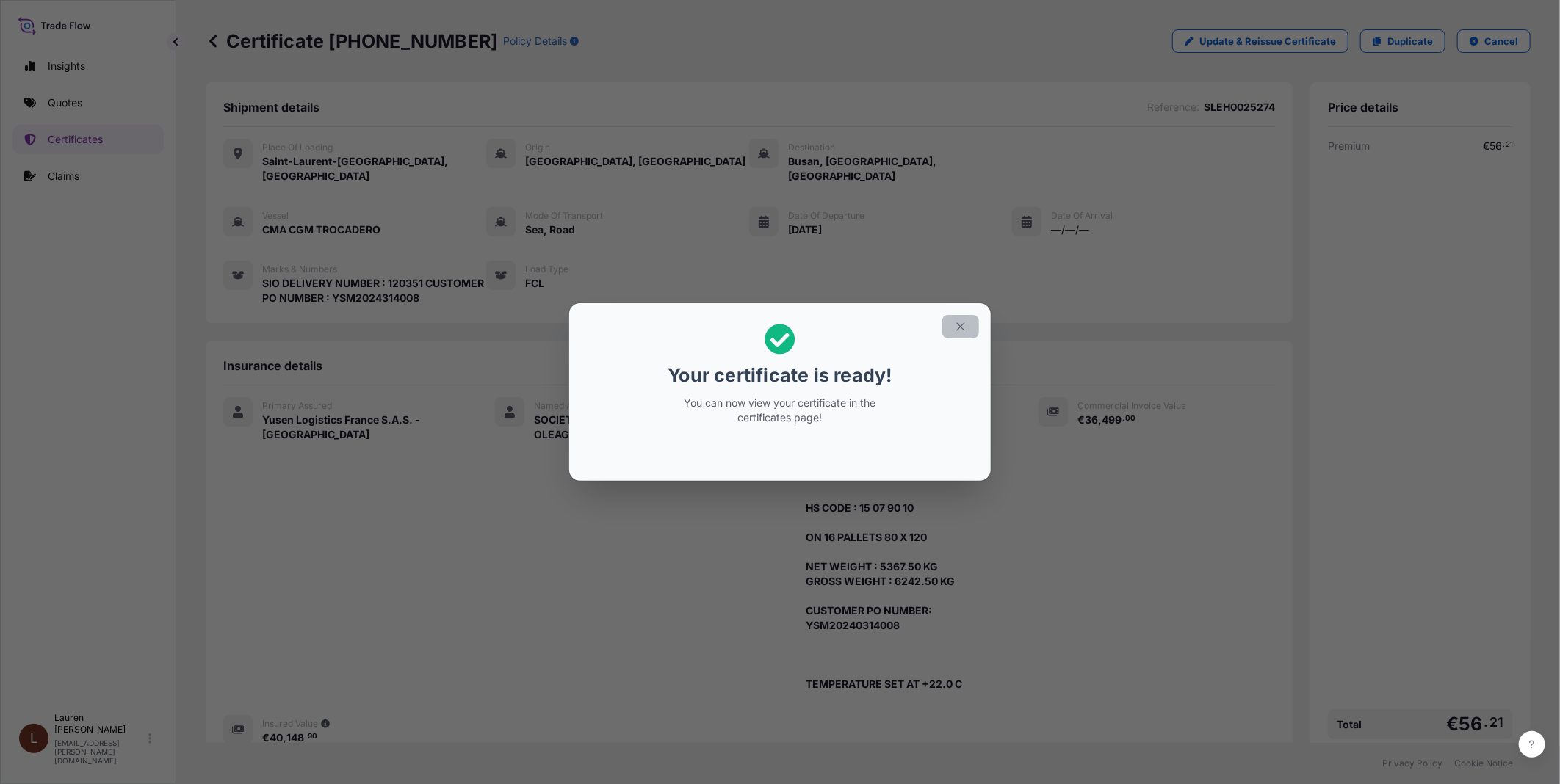
click at [955, 326] on icon "button" at bounding box center [961, 327] width 13 height 13
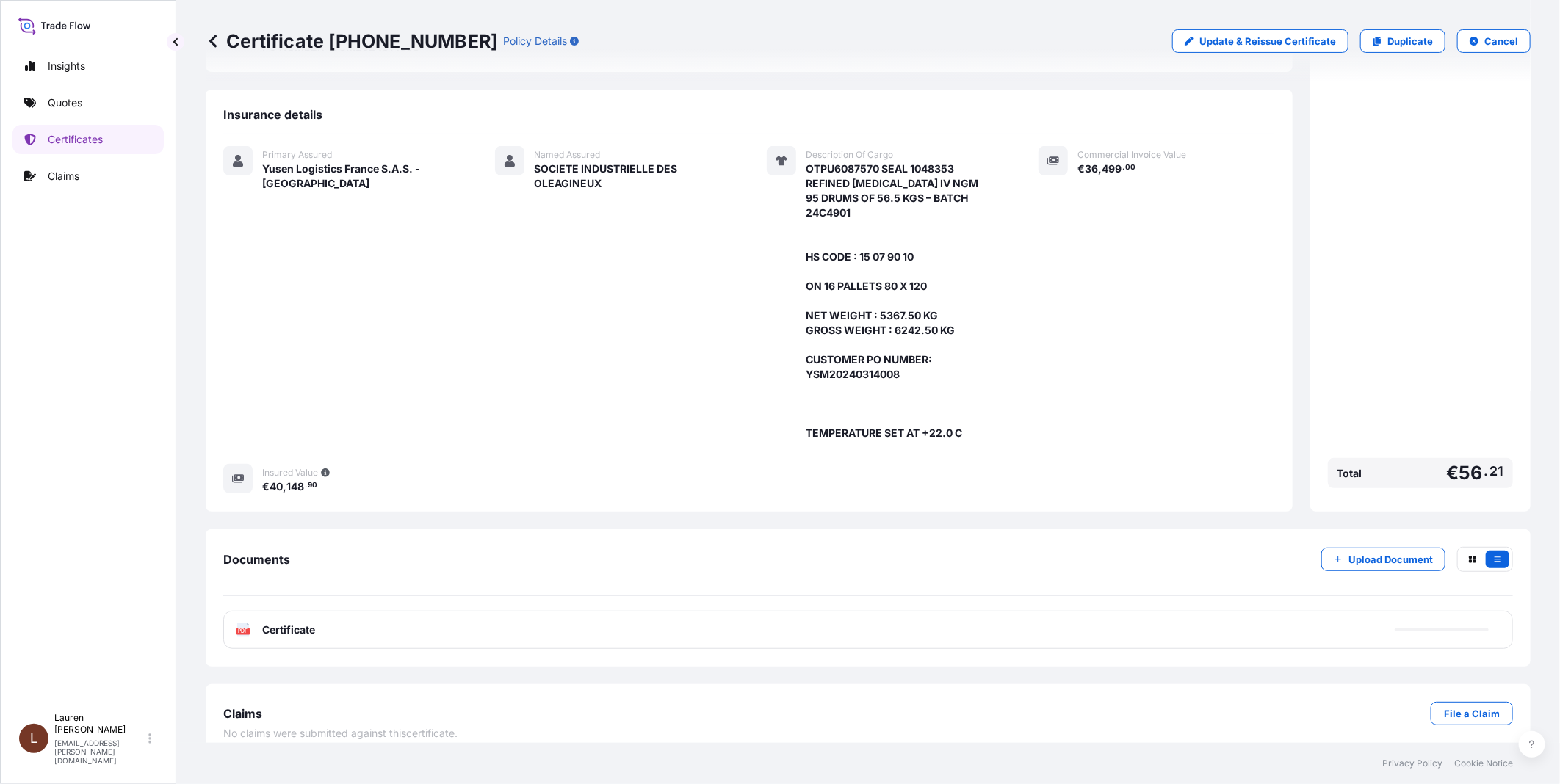
scroll to position [253, 0]
click at [1335, 546] on button "Upload Document" at bounding box center [1383, 558] width 124 height 24
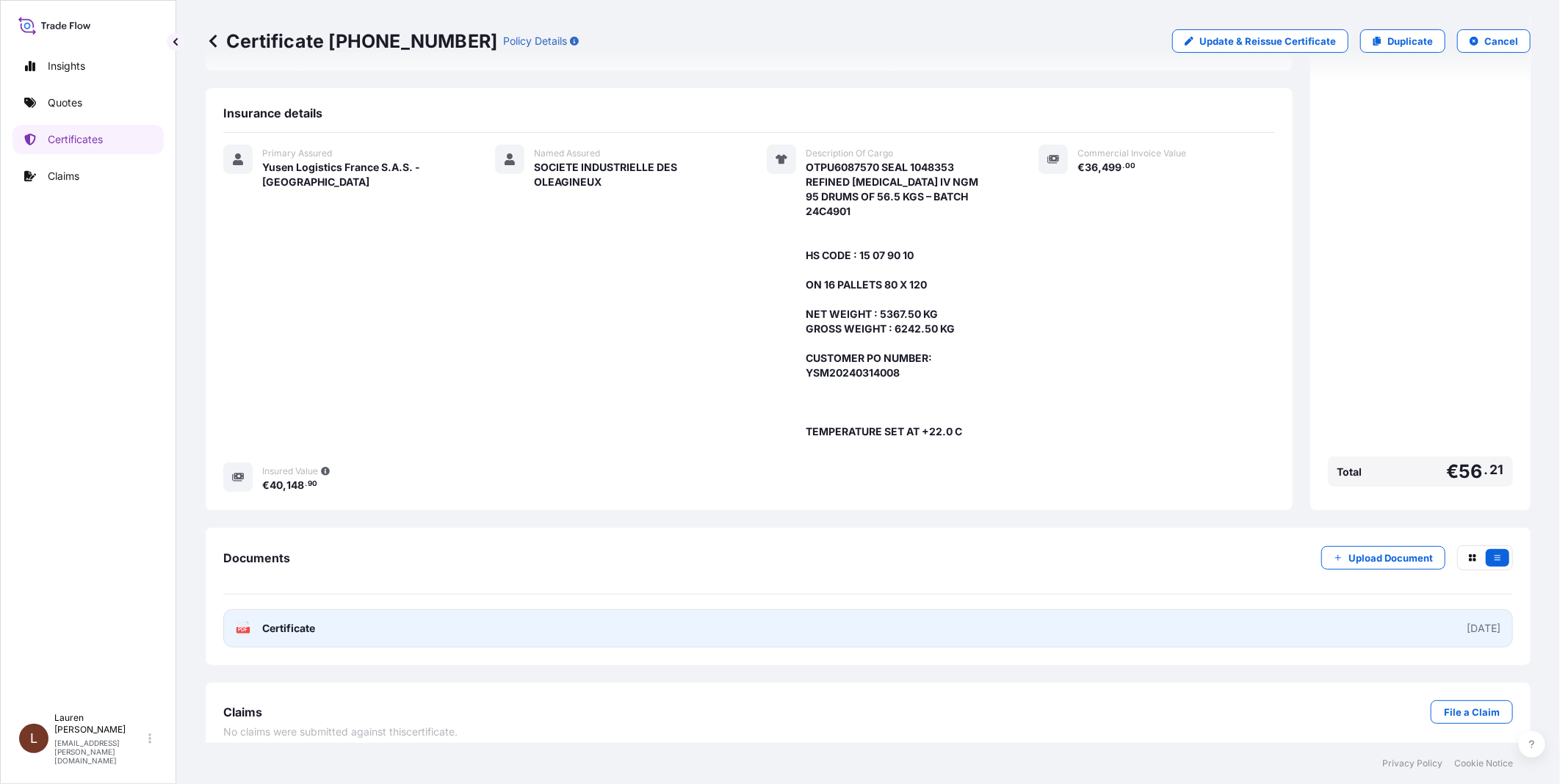
click at [262, 621] on span "Certificate" at bounding box center [289, 629] width 53 height 15
